Goal: Transaction & Acquisition: Purchase product/service

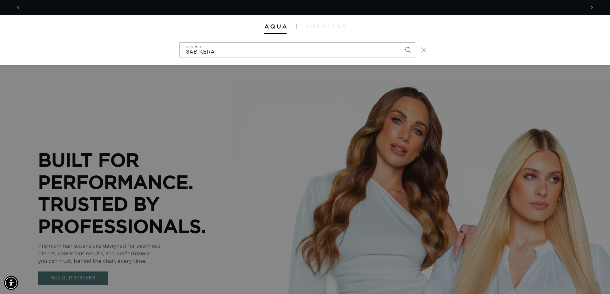
scroll to position [0, 565]
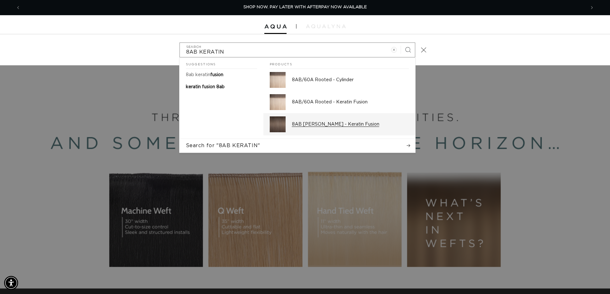
type input "8AB KERATIN"
click at [335, 124] on p "8AB [PERSON_NAME] - Keratin Fusion" at bounding box center [350, 125] width 117 height 6
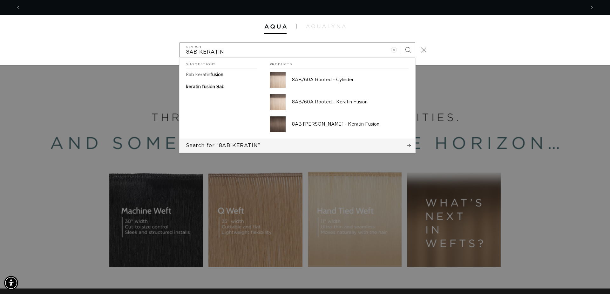
scroll to position [0, 1129]
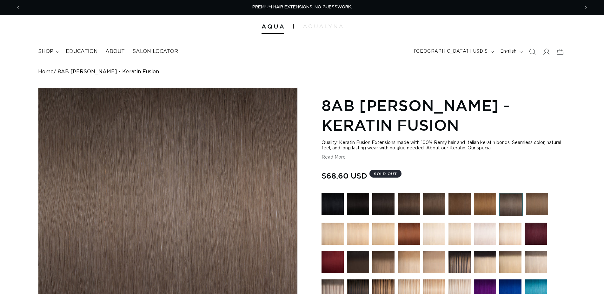
scroll to position [227, 0]
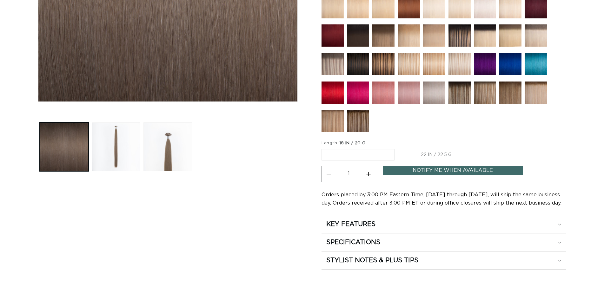
click at [449, 156] on label "22 IN / 22.5 G Variant sold out or unavailable" at bounding box center [436, 155] width 77 height 11
click at [398, 148] on input "22 IN / 22.5 G Variant sold out or unavailable" at bounding box center [398, 148] width 0 height 0
radio input "true"
click at [363, 156] on label "18 IN / 20 G Variant sold out or unavailable" at bounding box center [358, 155] width 72 height 11
click at [324, 148] on input "18 IN / 20 G Variant sold out or unavailable" at bounding box center [323, 148] width 0 height 0
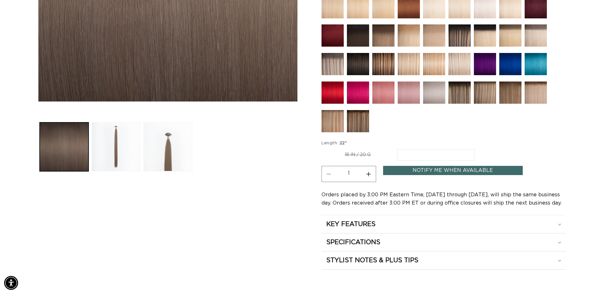
radio input "true"
